Goal: Task Accomplishment & Management: Complete application form

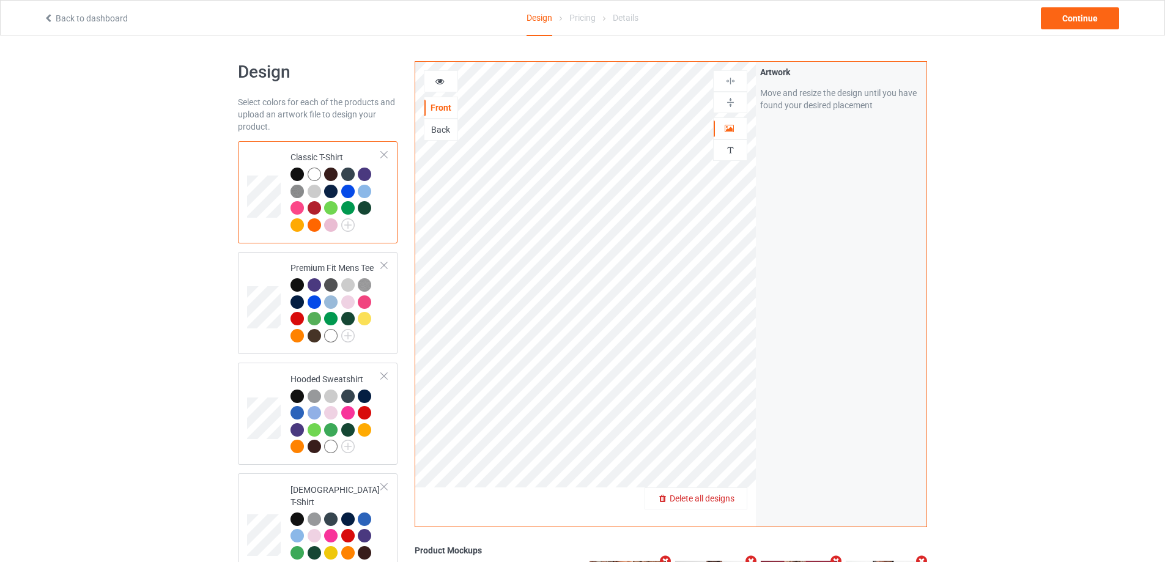
click at [723, 497] on span "Delete all designs" at bounding box center [702, 499] width 65 height 10
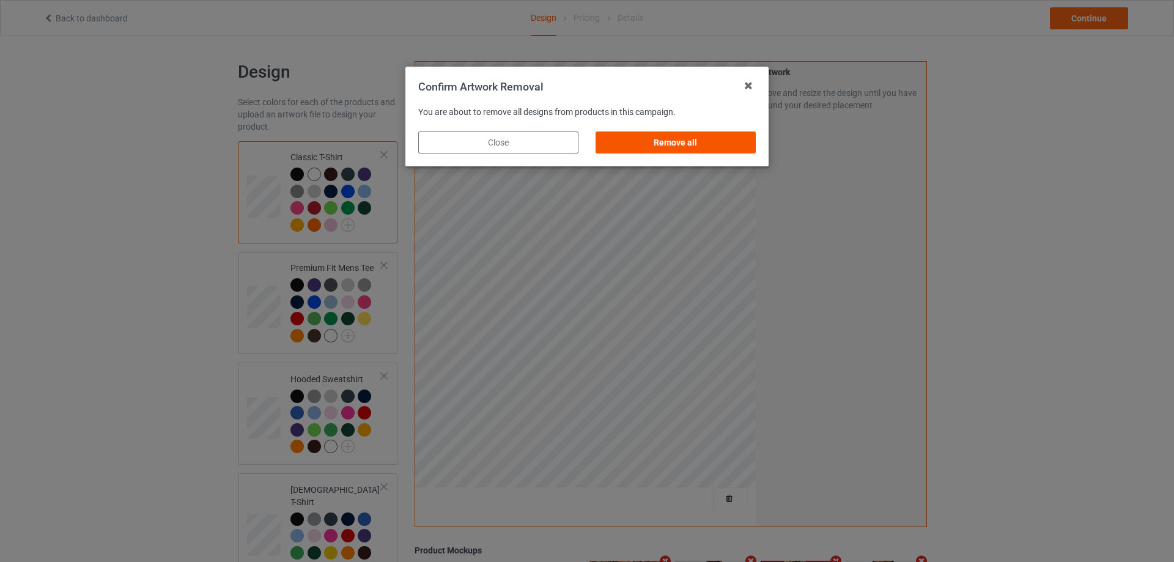
click at [728, 138] on div "Remove all" at bounding box center [676, 142] width 160 height 22
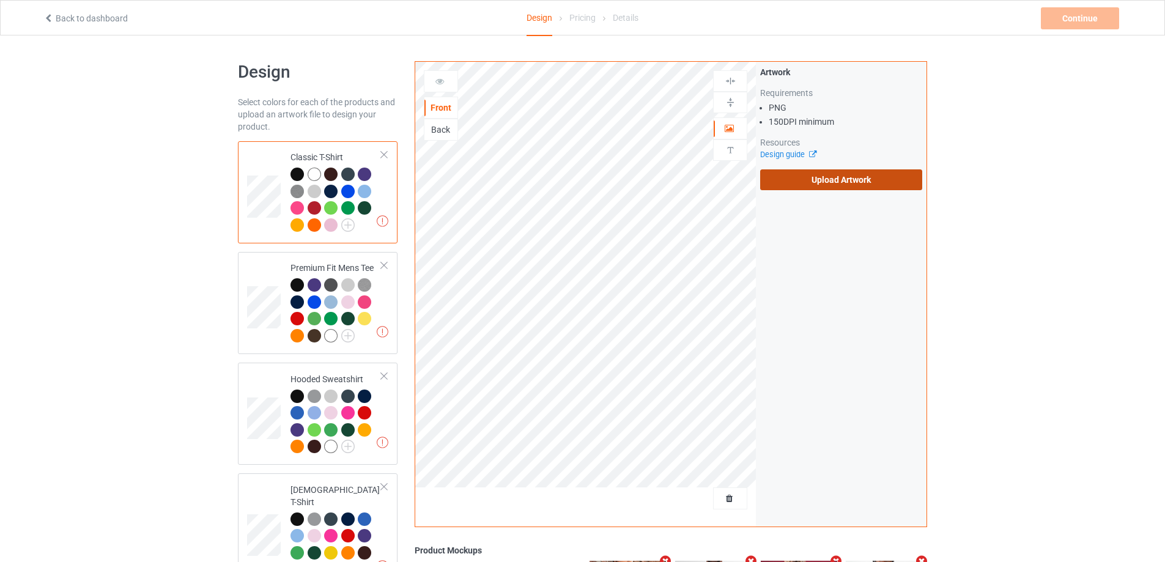
click at [806, 185] on label "Upload Artwork" at bounding box center [841, 179] width 162 height 21
click at [0, 0] on input "Upload Artwork" at bounding box center [0, 0] width 0 height 0
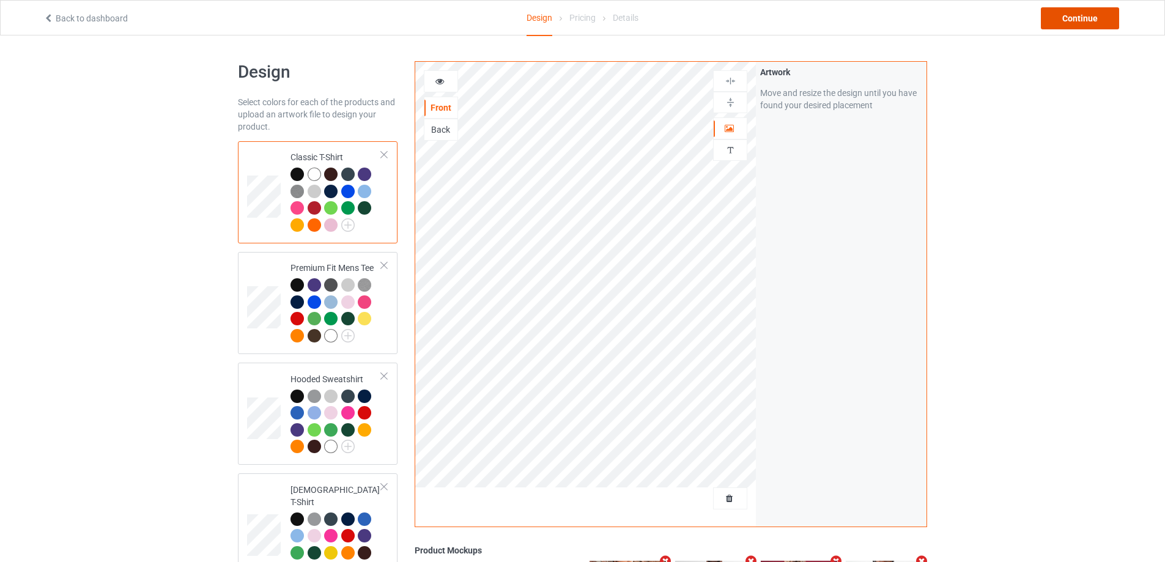
click at [1065, 20] on div "Continue" at bounding box center [1080, 18] width 78 height 22
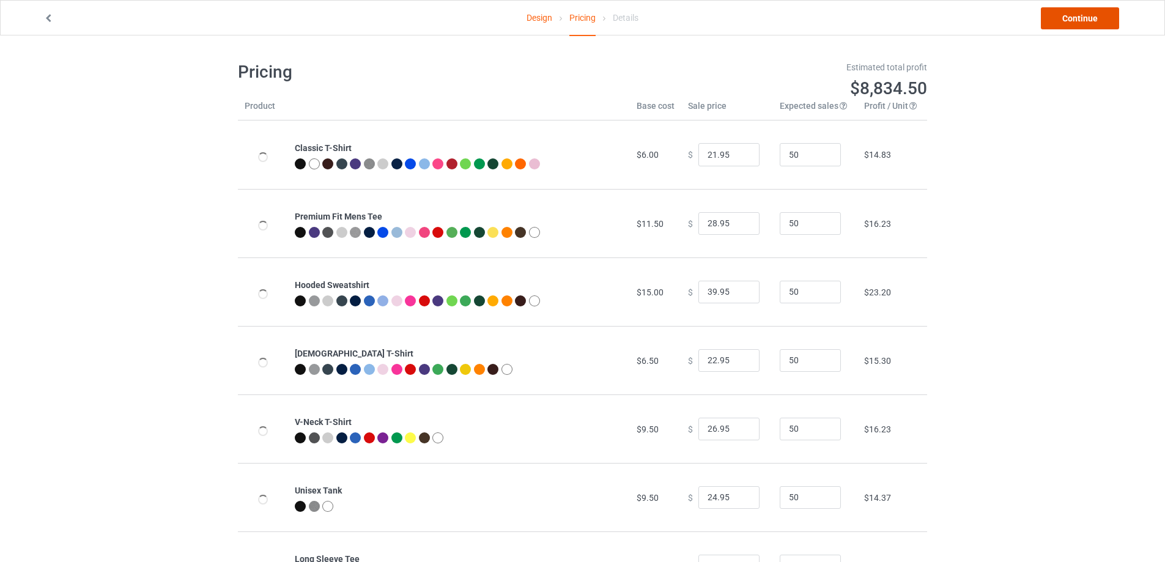
click at [1063, 20] on link "Continue" at bounding box center [1080, 18] width 78 height 22
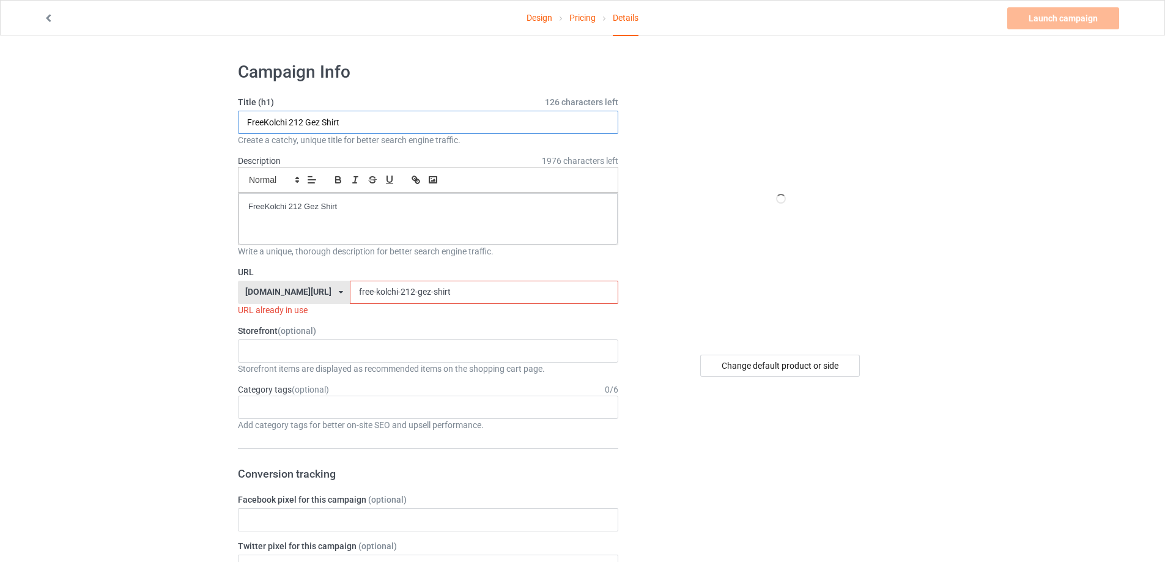
drag, startPoint x: 359, startPoint y: 119, endPoint x: 388, endPoint y: 187, distance: 73.4
paste input "[PERSON_NAME] [MEDICAL_DATA] Skeleton"
type input "[PERSON_NAME] [MEDICAL_DATA] Skeleton Shirt"
drag, startPoint x: 379, startPoint y: 197, endPoint x: 193, endPoint y: 182, distance: 187.1
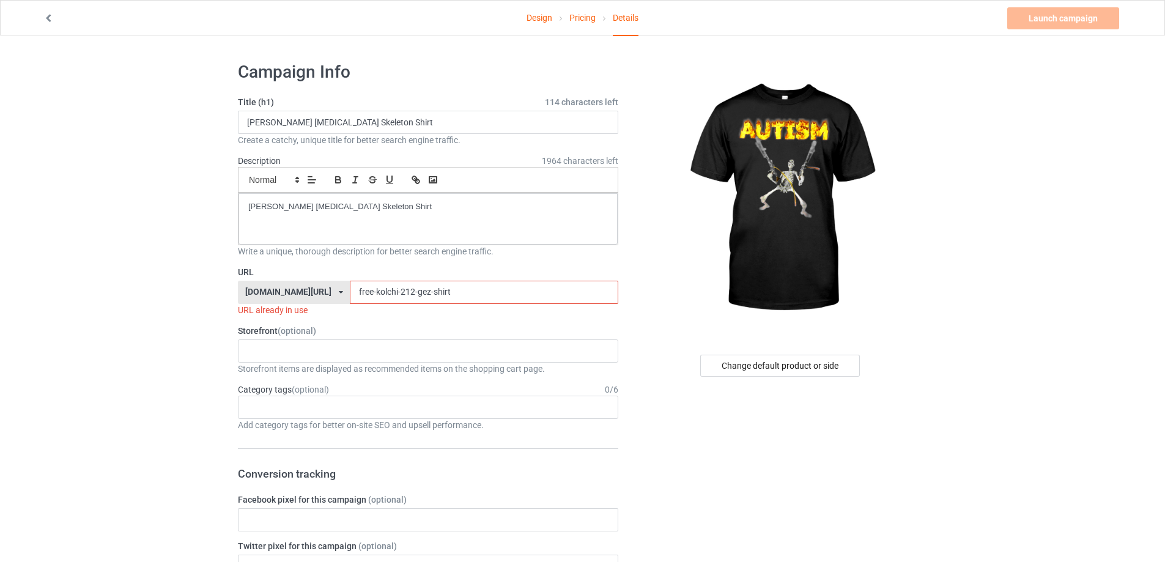
drag, startPoint x: 214, startPoint y: 292, endPoint x: 188, endPoint y: 292, distance: 26.3
paste input "[PERSON_NAME]-[MEDICAL_DATA]-skeleton-t"
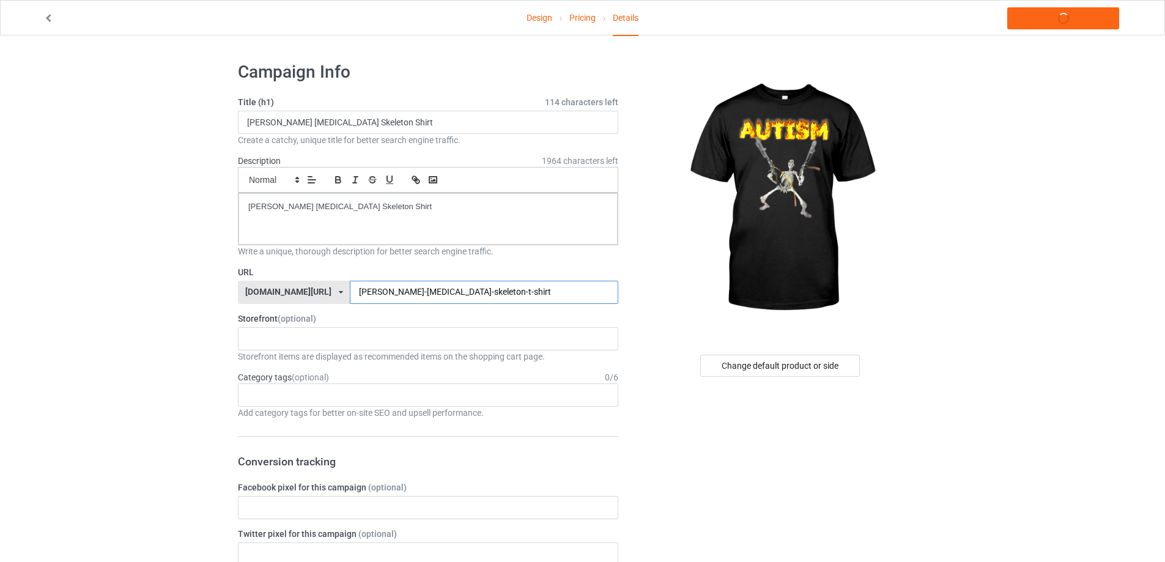
click at [445, 290] on input "[PERSON_NAME]-[MEDICAL_DATA]-skeleton-t-shirt" at bounding box center [484, 292] width 268 height 23
click at [444, 287] on input "[PERSON_NAME]-[MEDICAL_DATA]-skeleton-t-shirt" at bounding box center [484, 292] width 268 height 23
click at [449, 289] on input "[PERSON_NAME]-[MEDICAL_DATA]-skeleton-t-shirt" at bounding box center [484, 292] width 268 height 23
type input "[PERSON_NAME]-[MEDICAL_DATA]-skeleton-shirt"
click at [1096, 22] on link "Launch campaign" at bounding box center [1063, 18] width 112 height 22
